Goal: Book appointment/travel/reservation

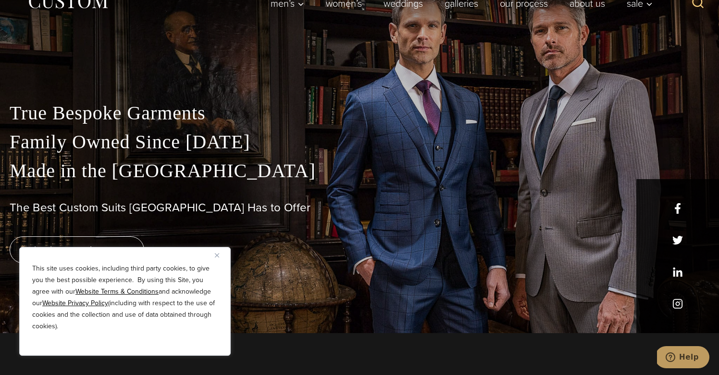
click at [220, 255] on button "Close" at bounding box center [221, 255] width 12 height 12
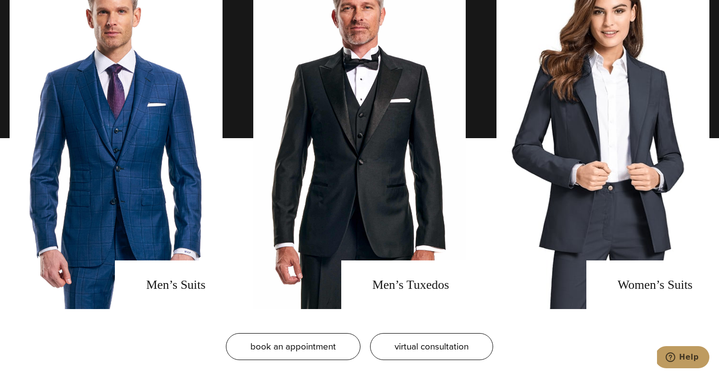
scroll to position [734, 0]
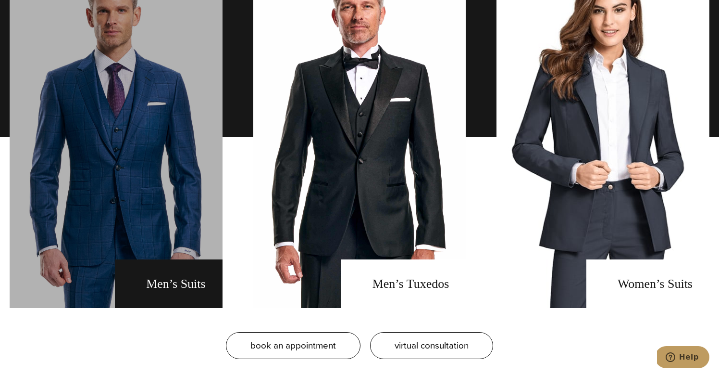
click at [127, 181] on link "men's suits" at bounding box center [116, 136] width 213 height 341
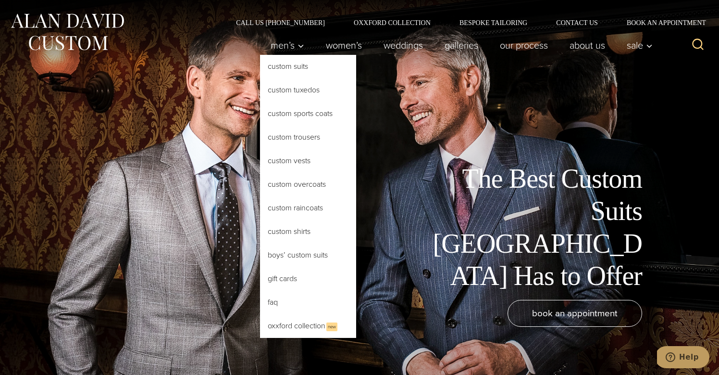
click at [279, 67] on link "Custom Suits" at bounding box center [308, 66] width 96 height 23
click at [291, 67] on link "Custom Suits" at bounding box center [308, 66] width 96 height 23
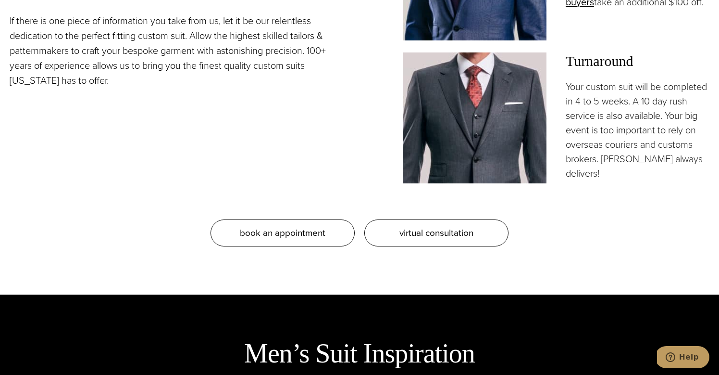
scroll to position [939, 0]
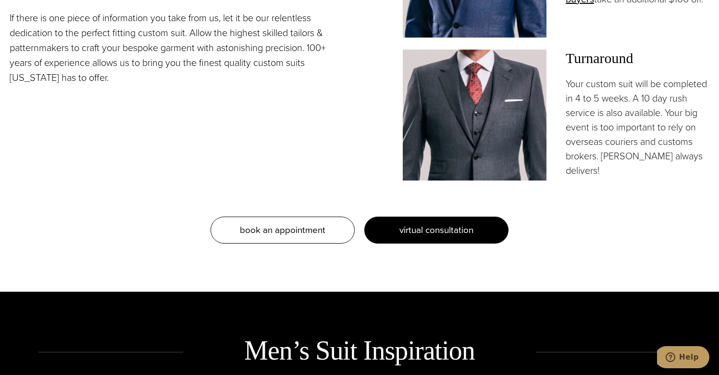
click at [388, 232] on link "virtual consultation" at bounding box center [436, 229] width 144 height 27
